Goal: Transaction & Acquisition: Purchase product/service

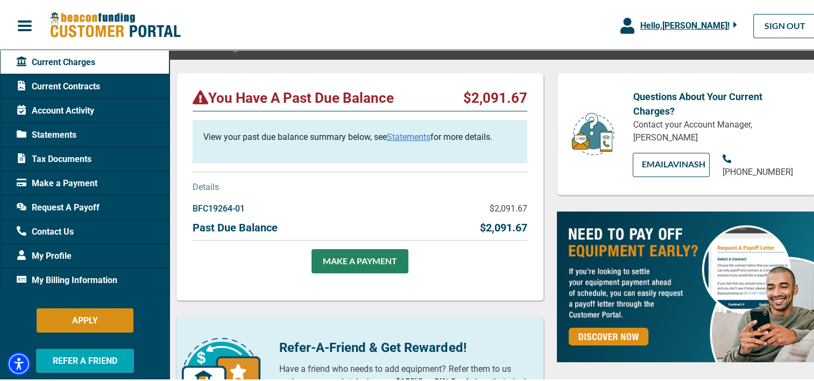
scroll to position [108, 0]
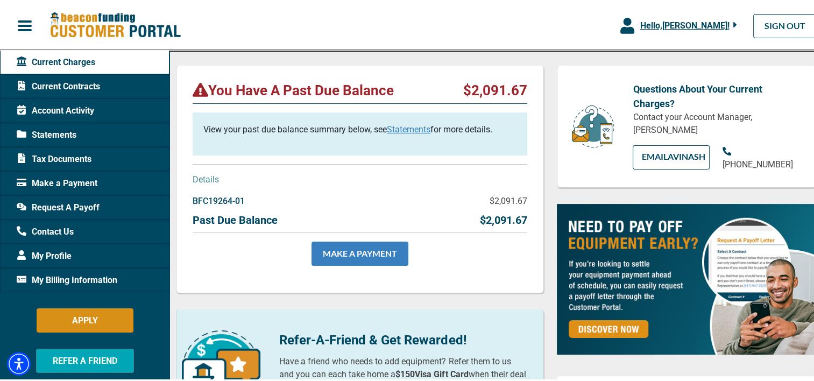
click at [356, 257] on link "MAKE A PAYMENT" at bounding box center [359, 252] width 97 height 24
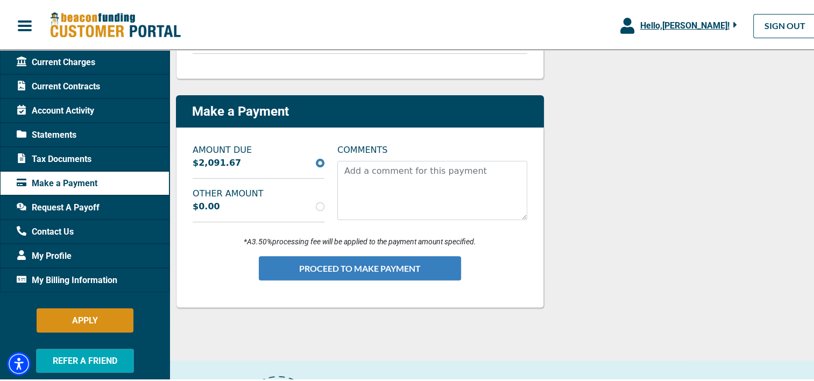
scroll to position [269, 0]
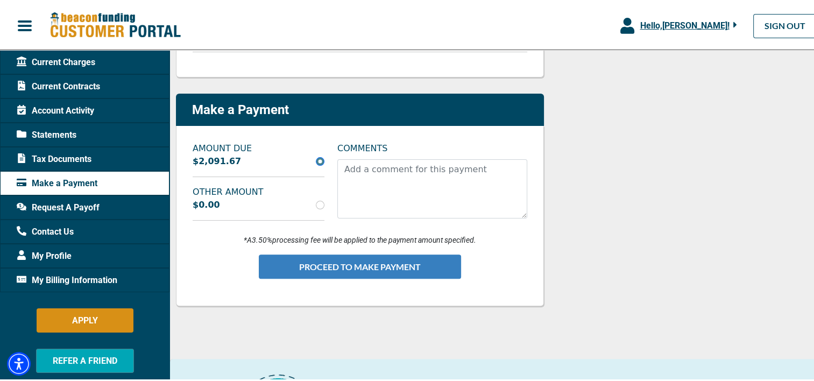
click at [345, 268] on button "PROCEED TO MAKE PAYMENT" at bounding box center [360, 265] width 202 height 24
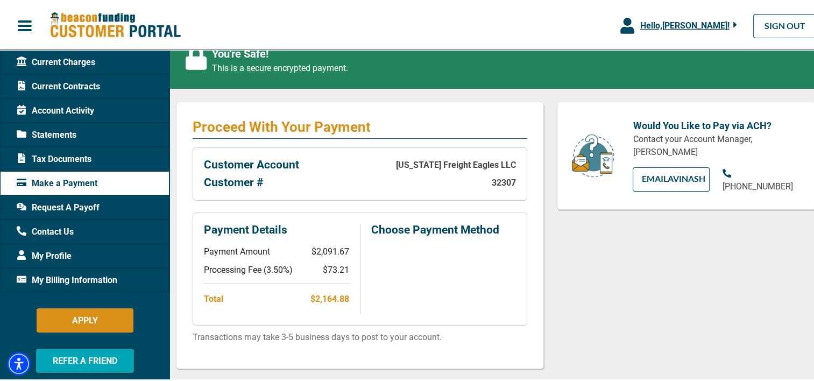
scroll to position [209, 0]
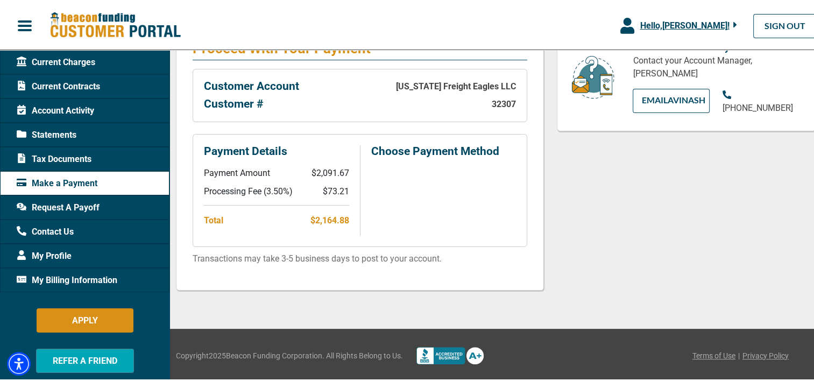
click at [104, 183] on div "Make a Payment" at bounding box center [84, 181] width 169 height 24
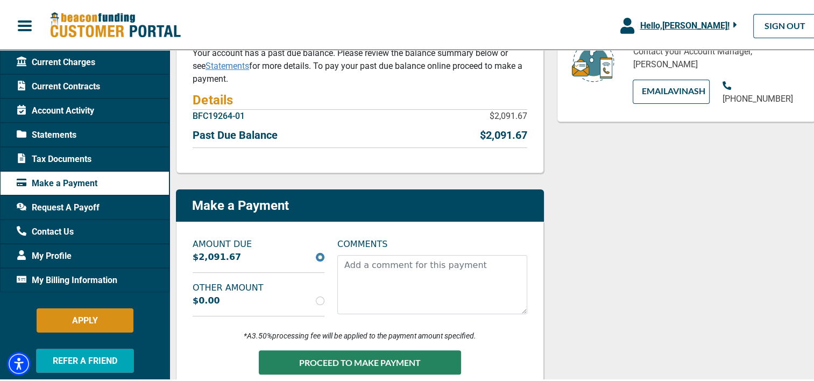
scroll to position [215, 0]
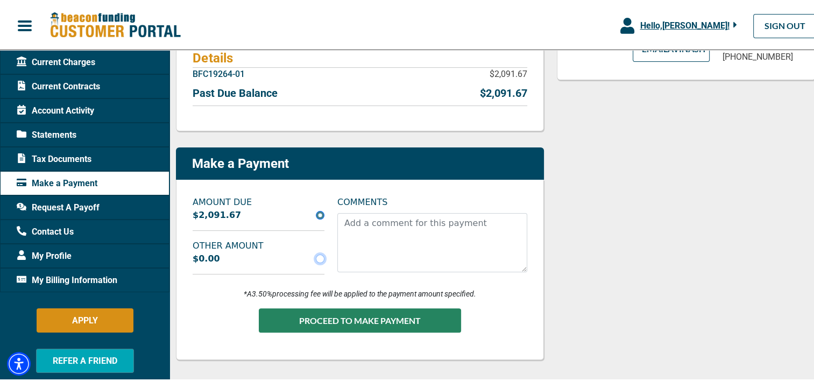
click at [318, 256] on input "radio" at bounding box center [320, 257] width 9 height 9
radio input "true"
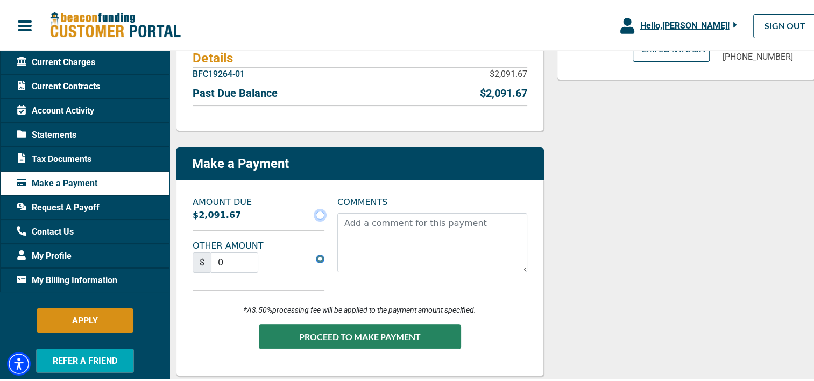
click at [318, 214] on input "radio" at bounding box center [320, 213] width 9 height 9
radio input "true"
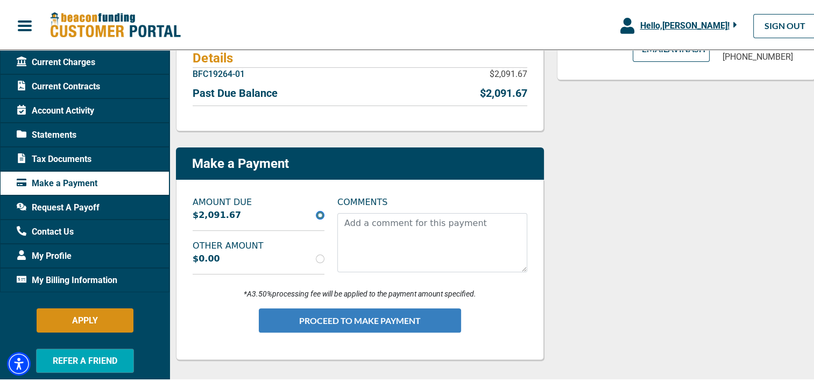
click at [383, 318] on button "PROCEED TO MAKE PAYMENT" at bounding box center [360, 319] width 202 height 24
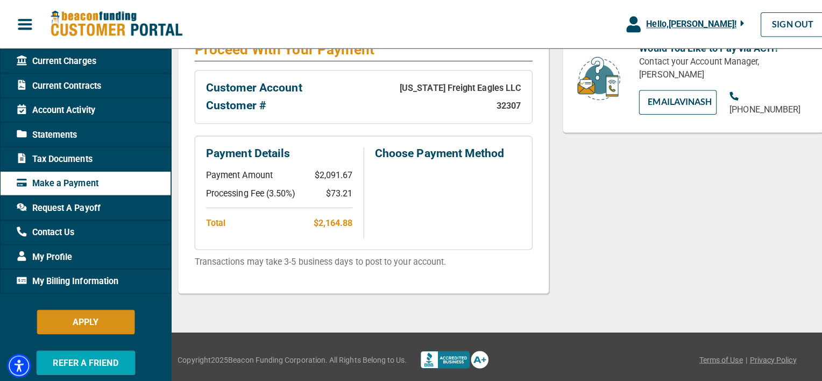
scroll to position [209, 0]
